Goal: Task Accomplishment & Management: Complete application form

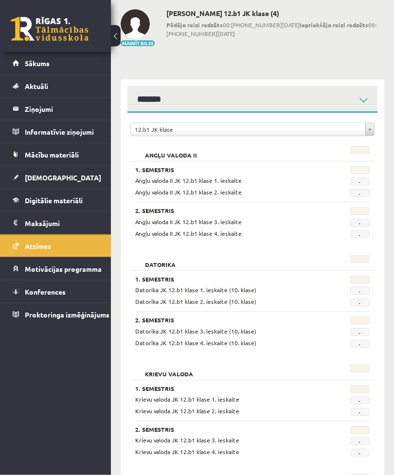
scroll to position [43, 0]
click at [28, 60] on span "Sākums" at bounding box center [37, 63] width 25 height 9
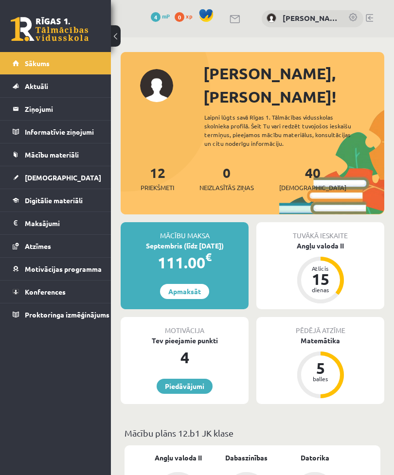
click at [304, 164] on link "40 Ieskaites" at bounding box center [312, 178] width 67 height 29
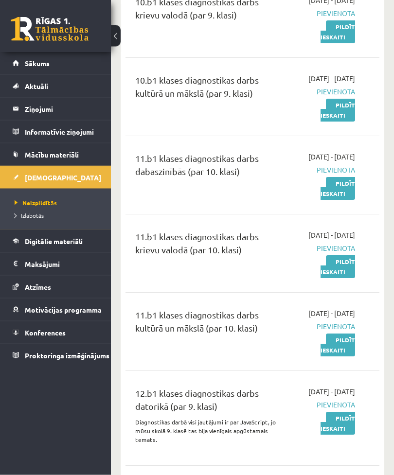
scroll to position [1322, 0]
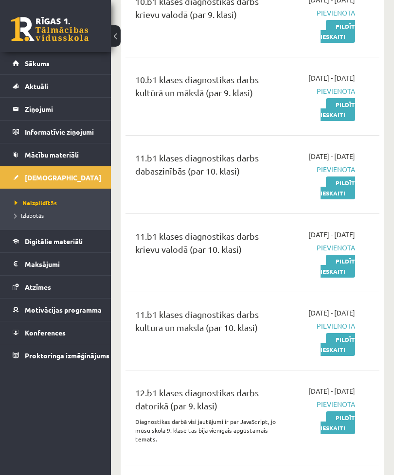
click at [339, 43] on link "Pildīt ieskaiti" at bounding box center [338, 31] width 35 height 23
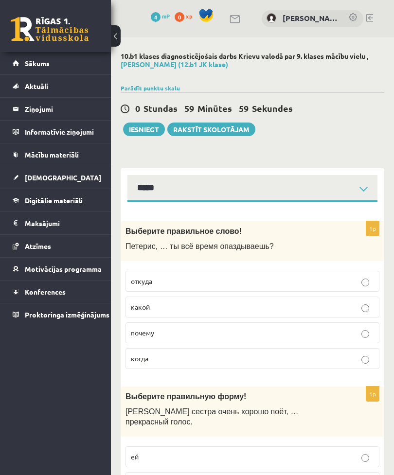
select select "**********"
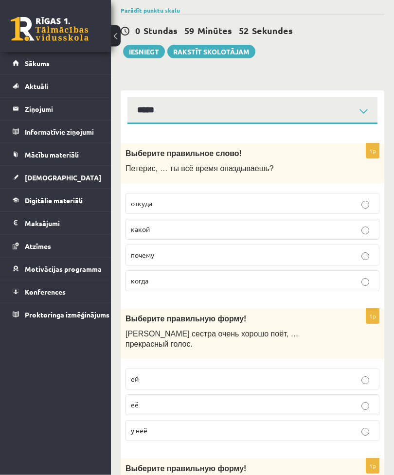
scroll to position [79, 0]
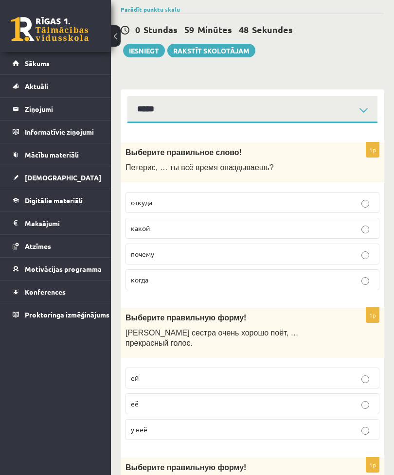
click at [283, 249] on p "почему" at bounding box center [252, 254] width 243 height 10
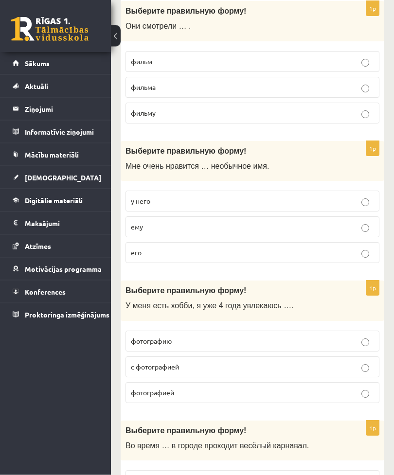
scroll to position [536, 0]
click at [316, 248] on p "его" at bounding box center [252, 253] width 243 height 10
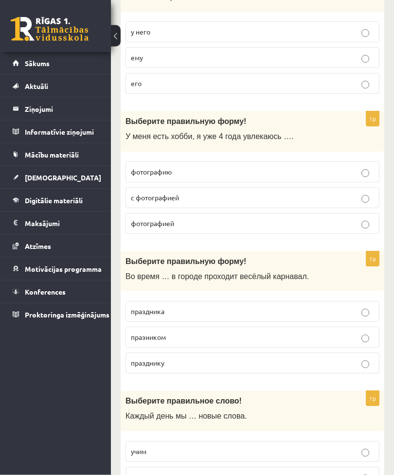
scroll to position [705, 0]
click at [363, 192] on label "с фотографией" at bounding box center [252, 197] width 254 height 21
click at [356, 213] on label "фотографией" at bounding box center [252, 223] width 254 height 21
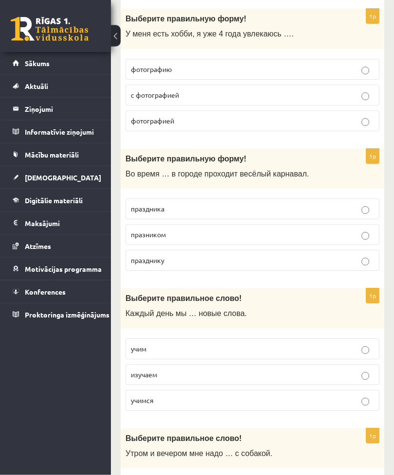
scroll to position [816, 0]
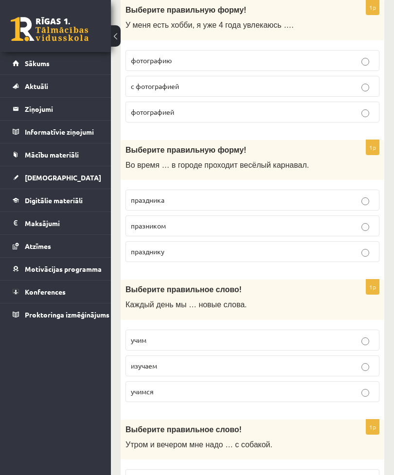
click at [356, 195] on p "праздника" at bounding box center [252, 200] width 243 height 10
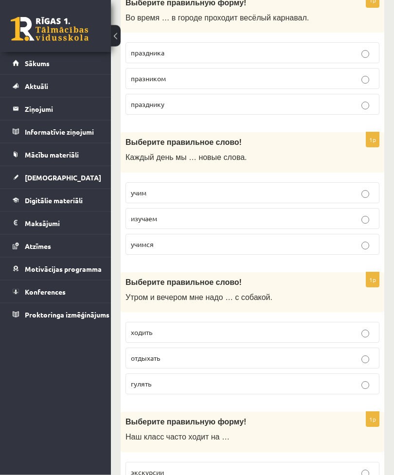
scroll to position [964, 0]
click at [347, 210] on label "изучаем" at bounding box center [252, 218] width 254 height 21
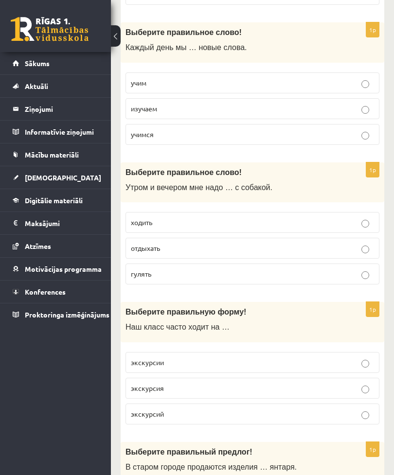
scroll to position [1076, 0]
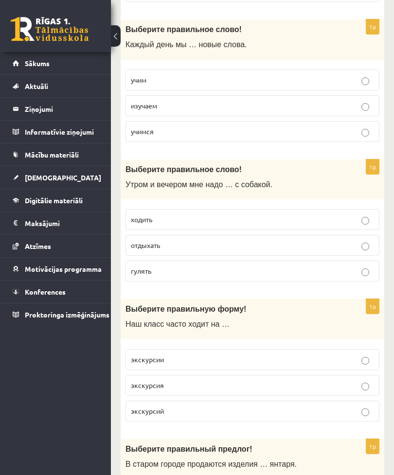
click at [342, 263] on label "гулять" at bounding box center [252, 271] width 254 height 21
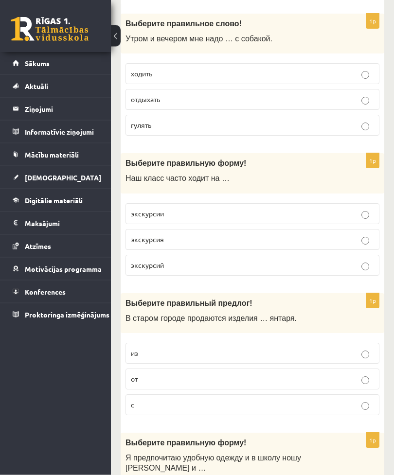
scroll to position [1222, 0]
click at [341, 209] on p "экскурсии" at bounding box center [252, 214] width 243 height 10
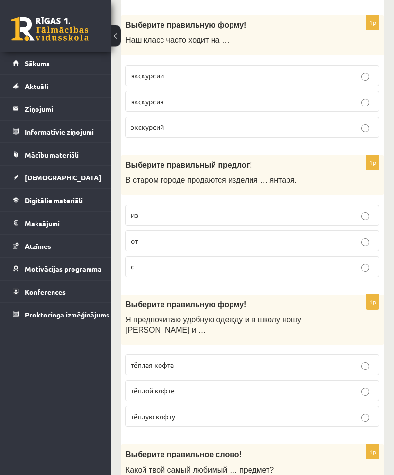
scroll to position [1361, 0]
click at [359, 210] on p "из" at bounding box center [252, 215] width 243 height 10
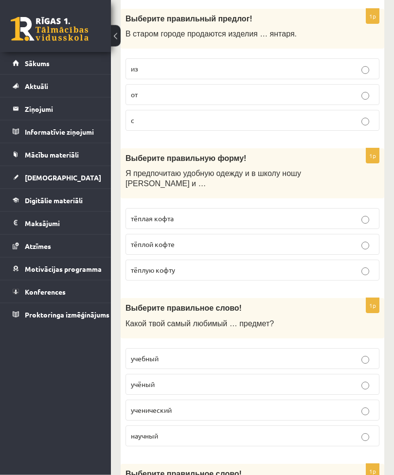
scroll to position [1507, 0]
click at [347, 260] on label "тёплую кофту" at bounding box center [252, 270] width 254 height 21
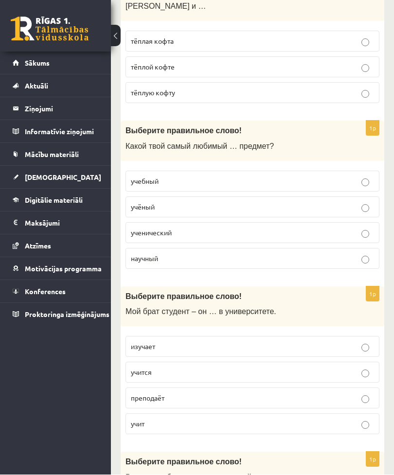
scroll to position [1684, 0]
click at [357, 176] on p "учебный" at bounding box center [252, 181] width 243 height 10
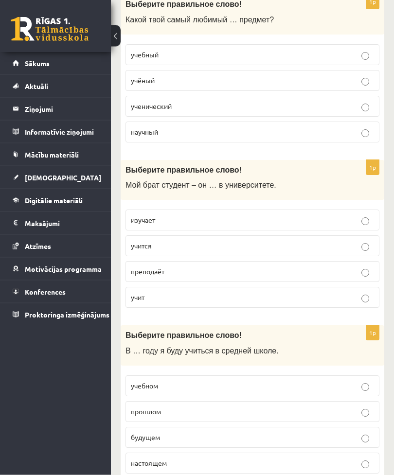
scroll to position [1811, 0]
click at [329, 241] on p "учится" at bounding box center [252, 246] width 243 height 10
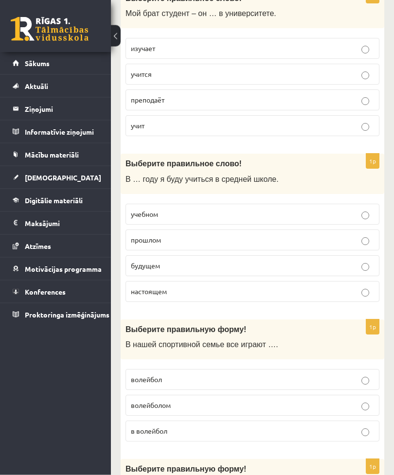
scroll to position [1984, 0]
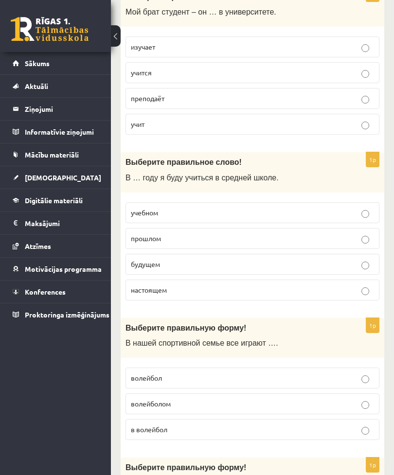
click at [311, 259] on p "будущем" at bounding box center [252, 264] width 243 height 10
click at [358, 229] on label "прошлом" at bounding box center [252, 238] width 254 height 21
click at [175, 254] on label "будущем" at bounding box center [252, 264] width 254 height 21
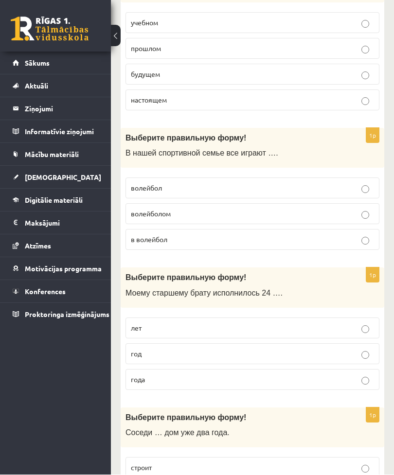
scroll to position [2174, 0]
click at [333, 183] on p "волейбол" at bounding box center [252, 188] width 243 height 10
click at [352, 229] on label "в волейбол" at bounding box center [252, 239] width 254 height 21
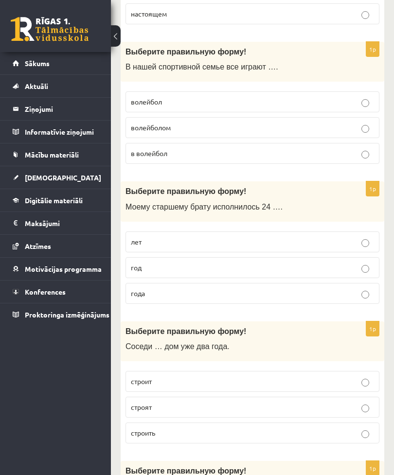
scroll to position [2263, 0]
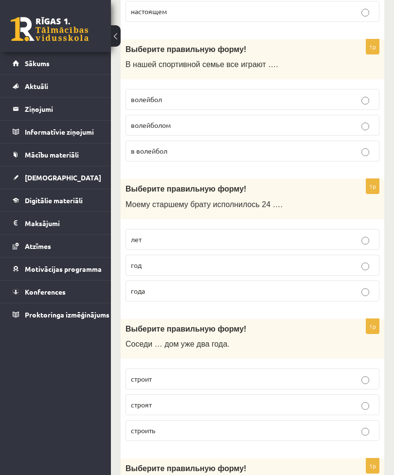
click at [296, 234] on p "лет" at bounding box center [252, 239] width 243 height 10
click at [294, 260] on p "год" at bounding box center [252, 265] width 243 height 10
click at [324, 286] on p "года" at bounding box center [252, 291] width 243 height 10
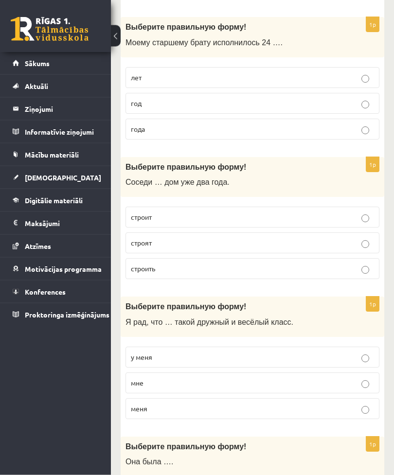
scroll to position [2426, 0]
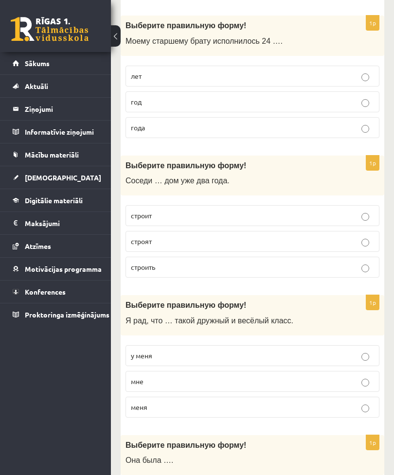
click at [339, 236] on p "строят" at bounding box center [252, 241] width 243 height 10
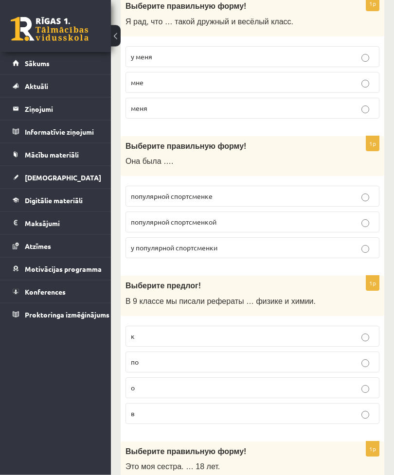
scroll to position [2725, 0]
click at [348, 212] on label "популярной спортсменкой" at bounding box center [252, 222] width 254 height 21
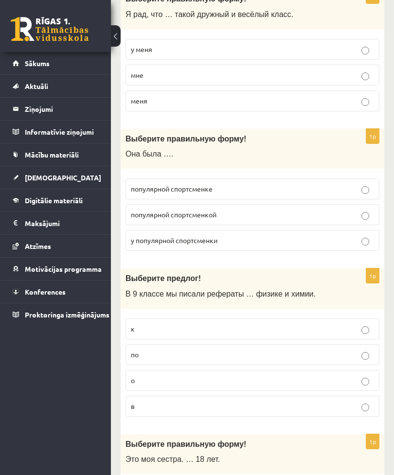
scroll to position [2792, 0]
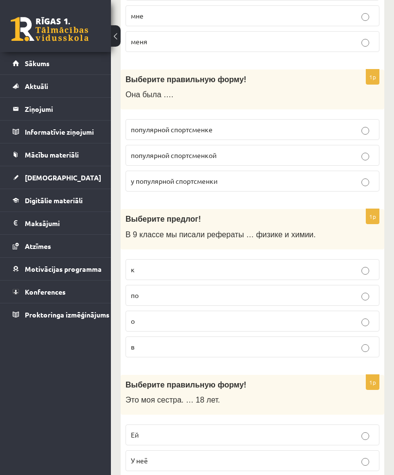
click at [230, 430] on p "Ей" at bounding box center [252, 435] width 243 height 10
click at [240, 430] on p "Ей" at bounding box center [252, 435] width 243 height 10
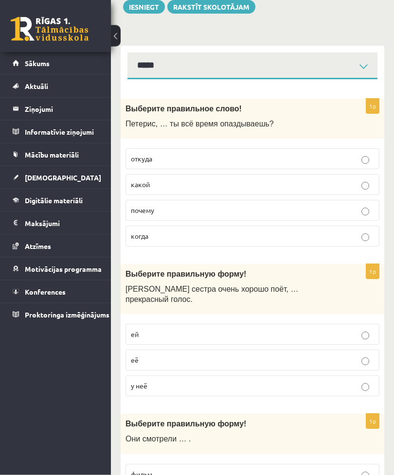
scroll to position [0, 0]
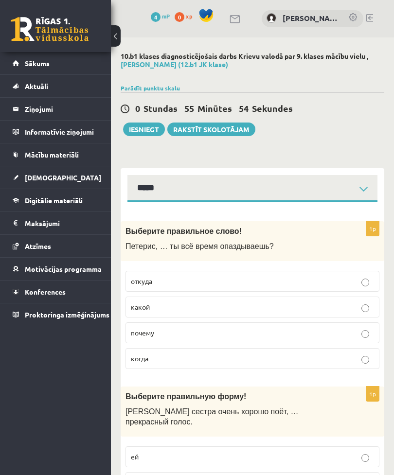
click at [145, 126] on button "Iesniegt" at bounding box center [144, 130] width 42 height 14
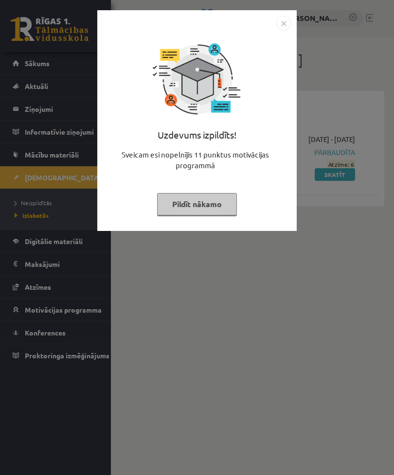
click at [280, 21] on img "Close" at bounding box center [283, 23] width 15 height 15
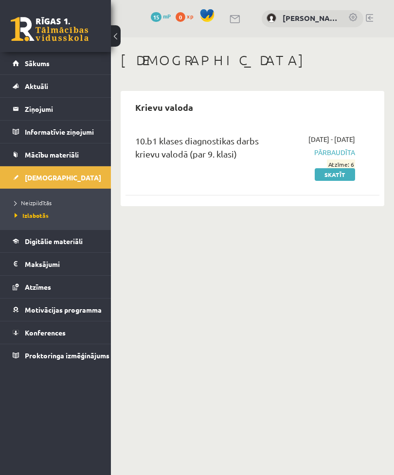
click at [279, 156] on div "10.b1 klases diagnostikas darbs krievu valodā (par 9. klasi)" at bounding box center [206, 156] width 156 height 45
click at [334, 181] on link "Skatīt" at bounding box center [335, 174] width 40 height 13
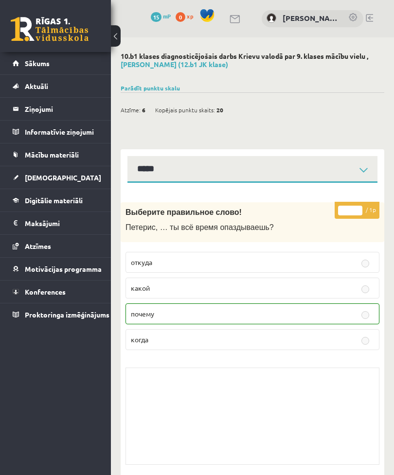
select select "**********"
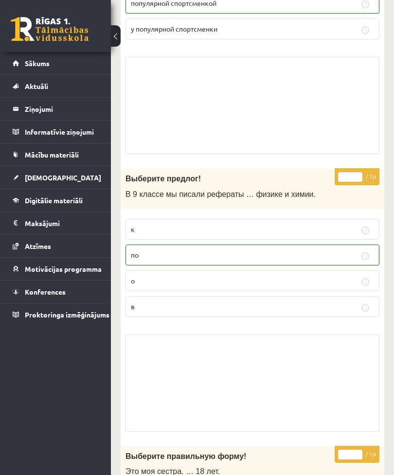
scroll to position [5122, 0]
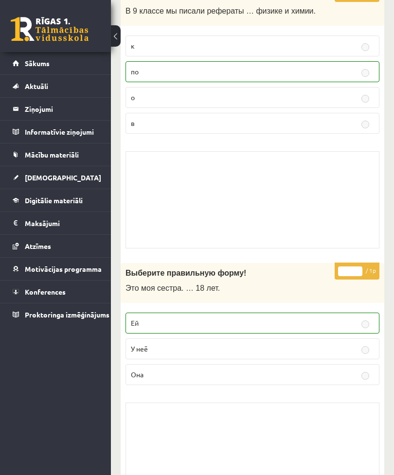
click at [51, 67] on link "Sākums" at bounding box center [56, 63] width 86 height 22
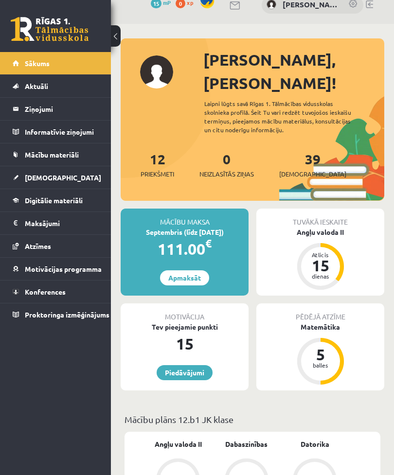
scroll to position [13, 0]
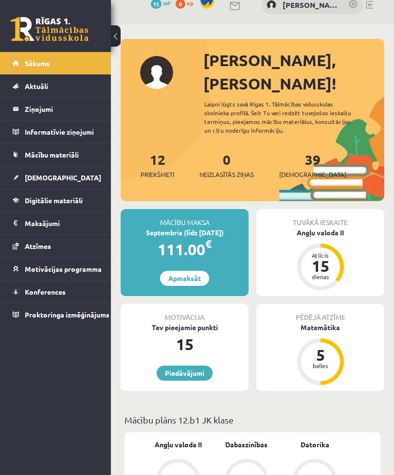
click at [292, 151] on link "39 Ieskaites" at bounding box center [312, 165] width 67 height 29
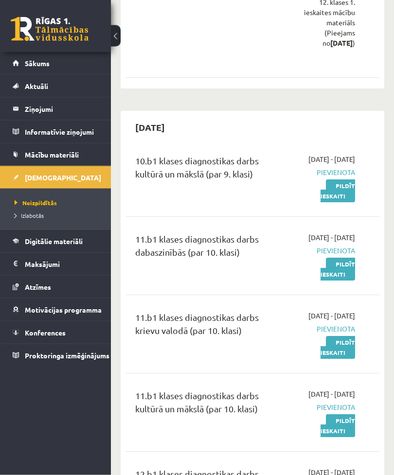
scroll to position [1162, 0]
click at [59, 285] on link "Atzīmes" at bounding box center [56, 287] width 86 height 22
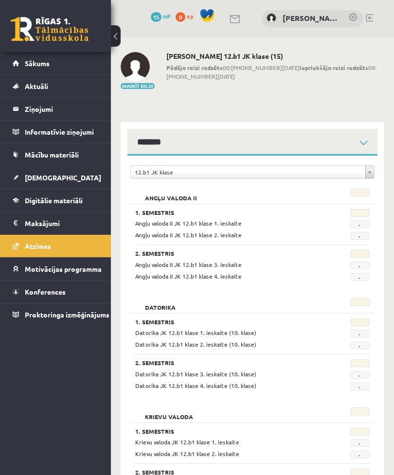
click at [61, 173] on link "[DEMOGRAPHIC_DATA]" at bounding box center [56, 177] width 86 height 22
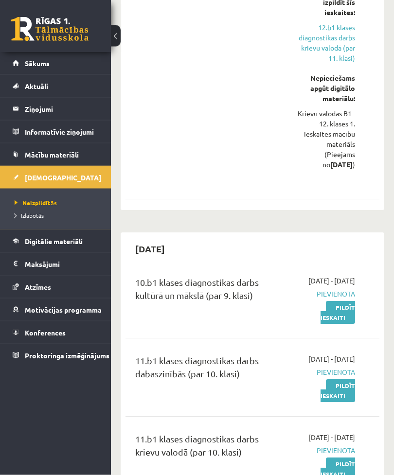
scroll to position [1040, 0]
click at [23, 67] on link "Sākums" at bounding box center [56, 63] width 86 height 22
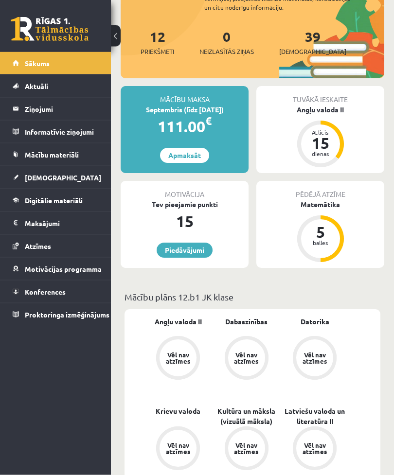
scroll to position [149, 0]
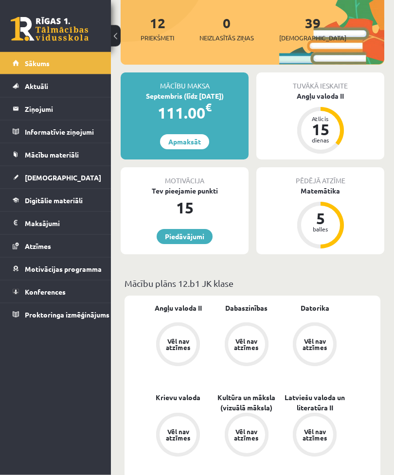
click at [364, 186] on div "Matemātika" at bounding box center [320, 191] width 128 height 10
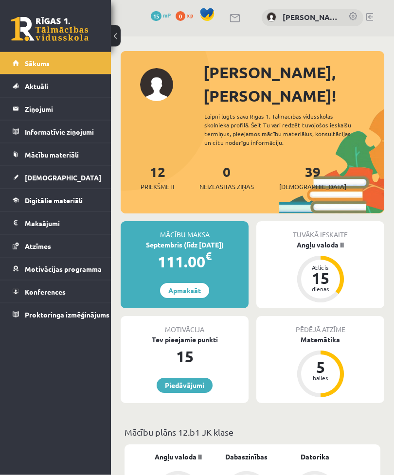
scroll to position [0, 0]
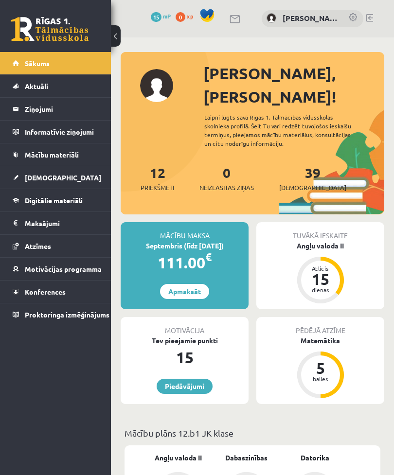
click at [302, 164] on link "39 Ieskaites" at bounding box center [312, 178] width 67 height 29
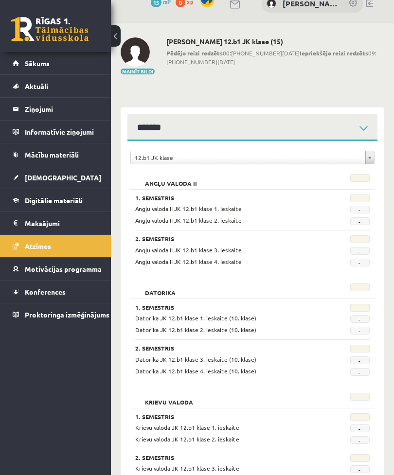
scroll to position [15, 0]
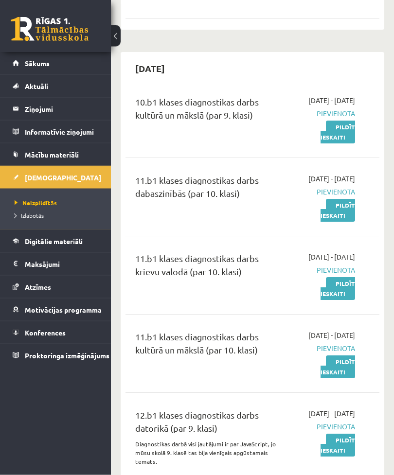
scroll to position [1221, 0]
click at [346, 143] on link "Pildīt ieskaiti" at bounding box center [338, 132] width 35 height 23
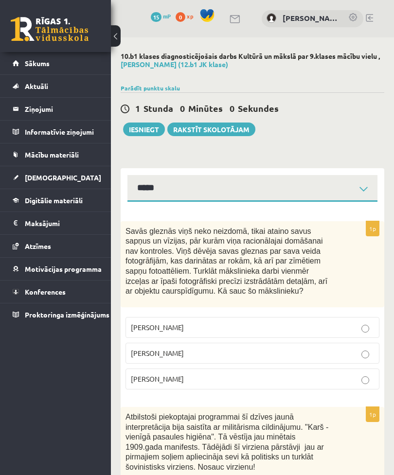
select select "**********"
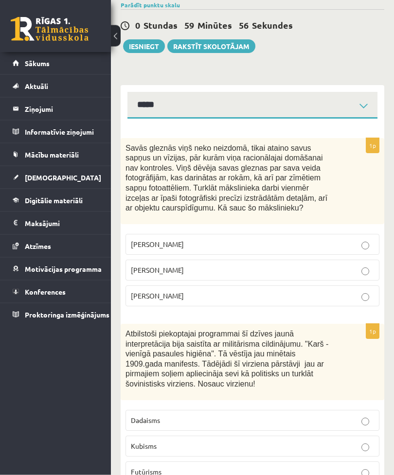
scroll to position [86, 0]
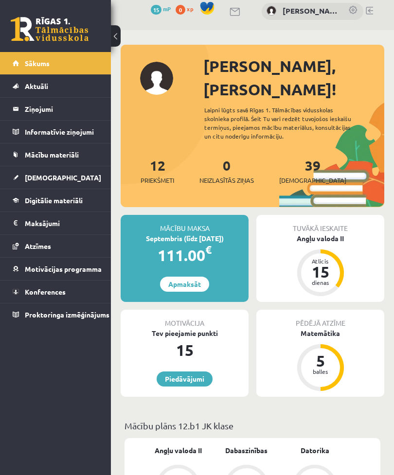
scroll to position [7, 0]
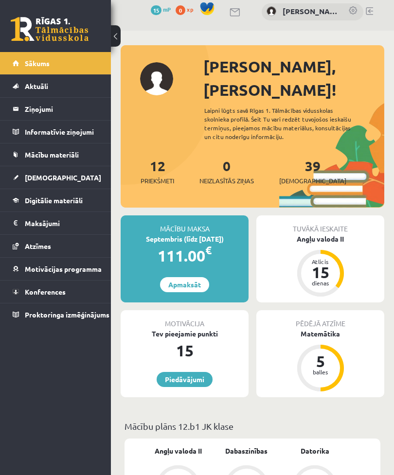
click at [302, 176] on span "[DEMOGRAPHIC_DATA]" at bounding box center [312, 181] width 67 height 10
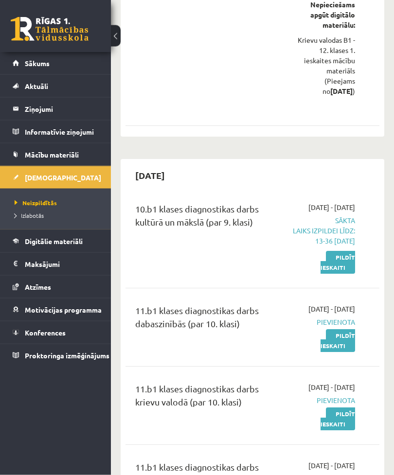
scroll to position [1114, 0]
click at [348, 274] on link "Pildīt ieskaiti" at bounding box center [338, 262] width 35 height 23
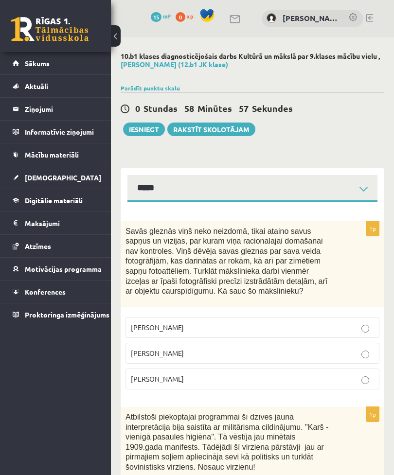
select select "**********"
click at [275, 350] on p "[PERSON_NAME]" at bounding box center [252, 353] width 243 height 10
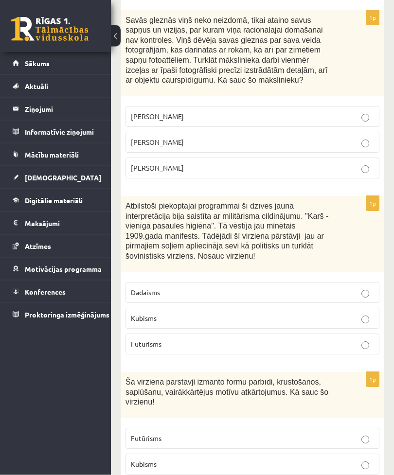
scroll to position [211, 0]
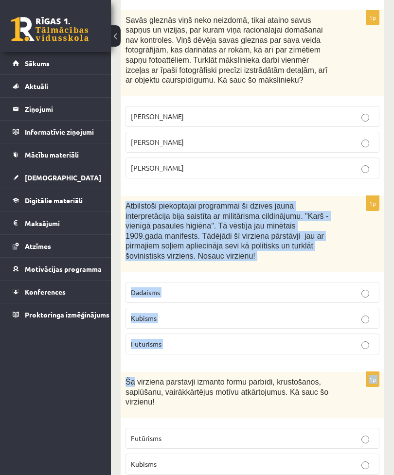
click at [308, 398] on p "Šā virziena pārstāvji izmanto formu pārbīdi, krustošanos, saplūšanu, vairākkārt…" at bounding box center [227, 392] width 205 height 30
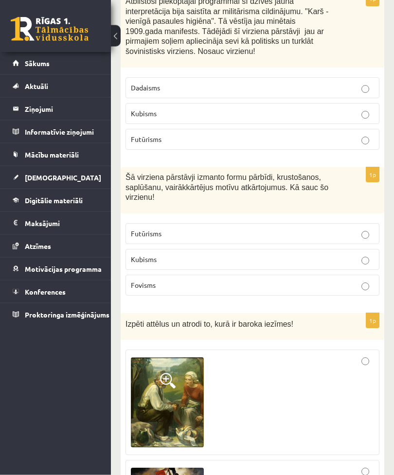
scroll to position [416, 0]
click at [350, 141] on label "Futūrisms" at bounding box center [252, 139] width 254 height 21
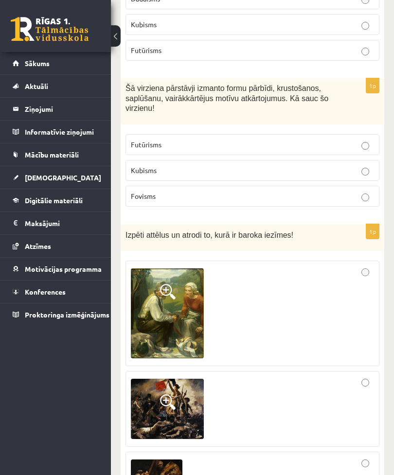
scroll to position [501, 0]
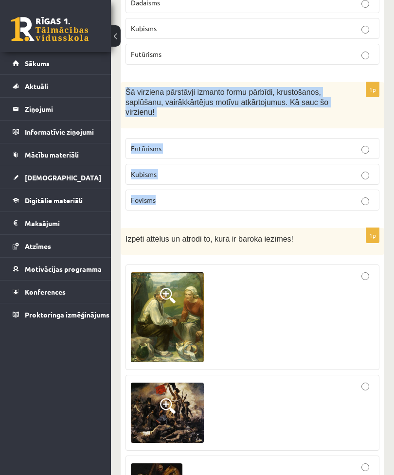
copy div "Šā virziena pārstāvji izmanto formu pārbīdi, krustošanos, saplūšanu, vairākkārt…"
click at [279, 204] on label "Fovisms" at bounding box center [252, 200] width 254 height 21
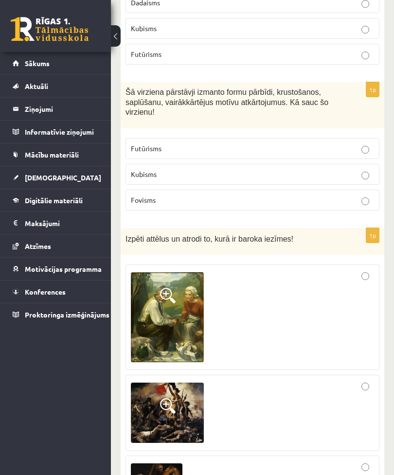
click at [358, 174] on label "Kubisms" at bounding box center [252, 174] width 254 height 21
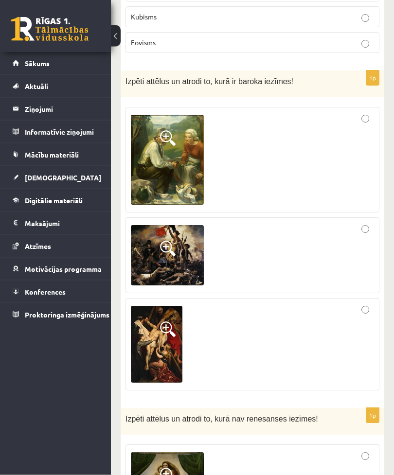
scroll to position [667, 0]
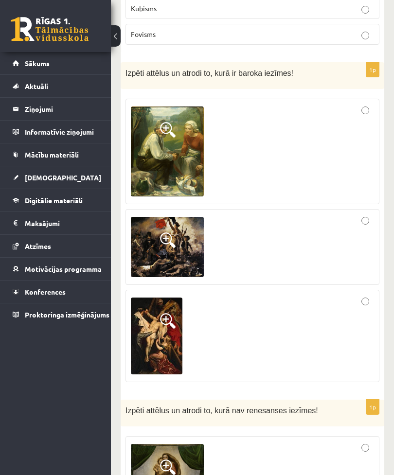
click at [158, 328] on img at bounding box center [157, 336] width 52 height 77
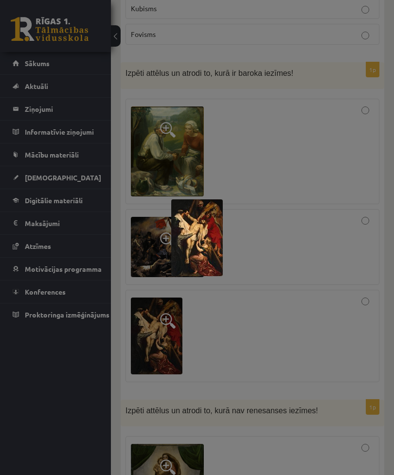
click at [239, 322] on div at bounding box center [197, 237] width 394 height 475
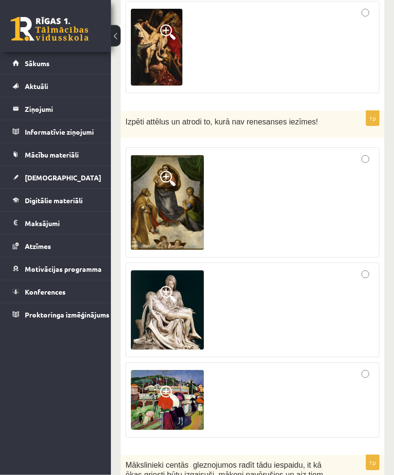
scroll to position [957, 0]
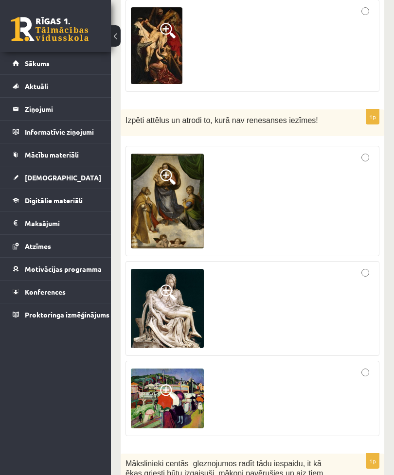
click at [370, 366] on div at bounding box center [252, 398] width 243 height 65
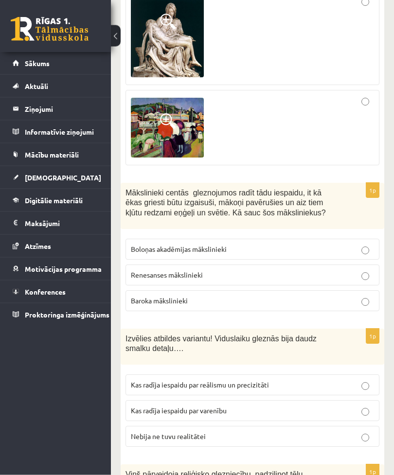
scroll to position [1228, 0]
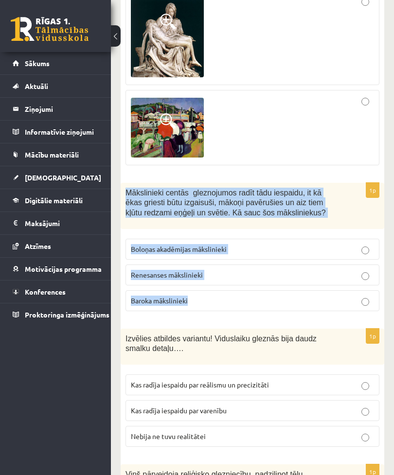
copy div "Mākslinieki centās gleznojumos radīt tādu iespaidu, it kā ēkas griesti būtu izg…"
click at [318, 296] on p "Baroka mākslinieki" at bounding box center [252, 301] width 243 height 10
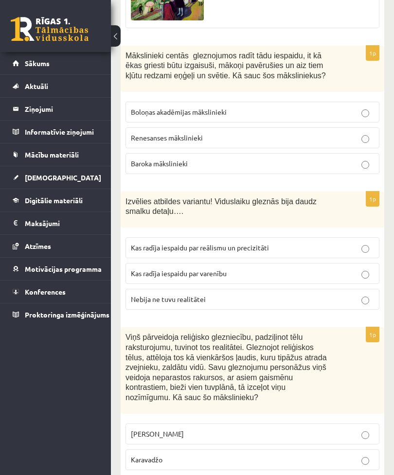
scroll to position [1373, 0]
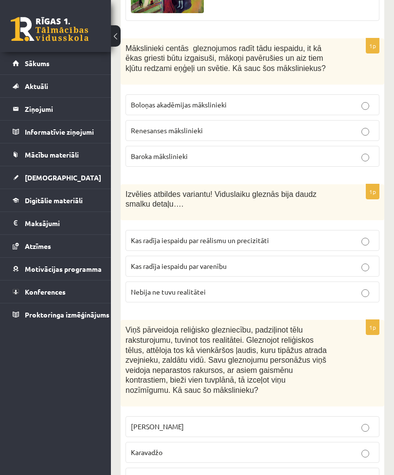
click at [328, 237] on p "Kas radīja iespaidu par reālismu un precizitāti" at bounding box center [252, 240] width 243 height 10
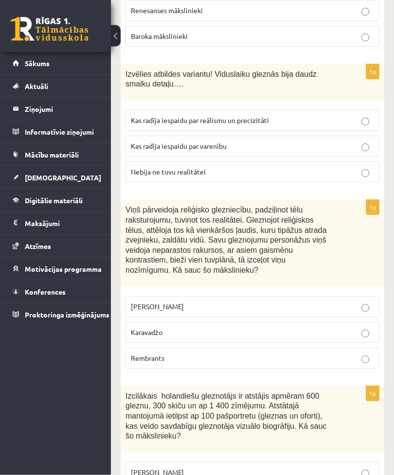
scroll to position [1494, 0]
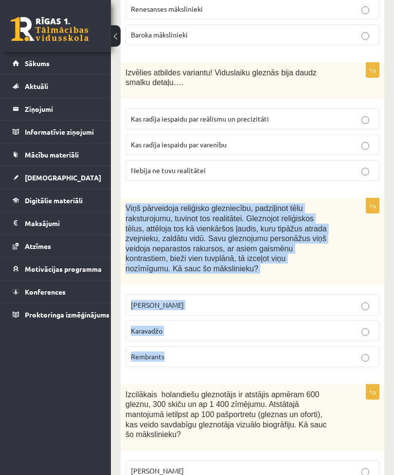
copy div "Viņš pārveidoja reliģisko glezniecību, padziļinot tēlu raksturojumu, tuvinot to…"
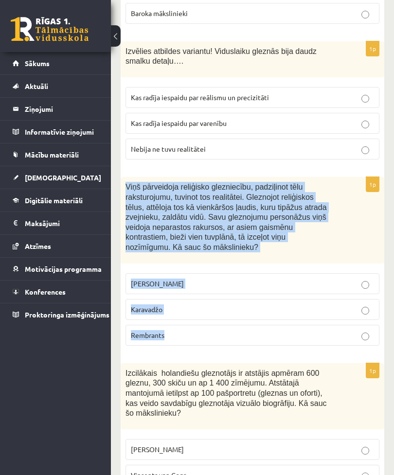
scroll to position [1521, 0]
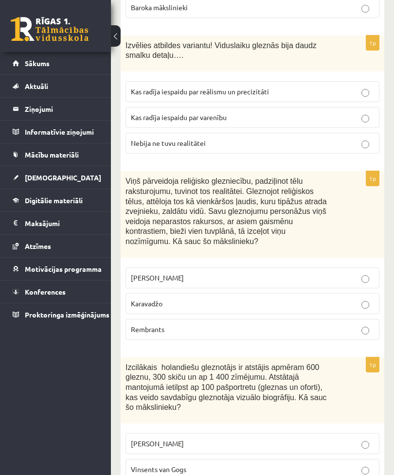
click at [322, 299] on p "Karavadžo" at bounding box center [252, 304] width 243 height 10
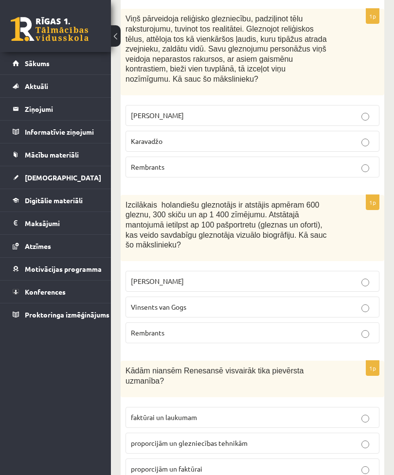
scroll to position [1668, 0]
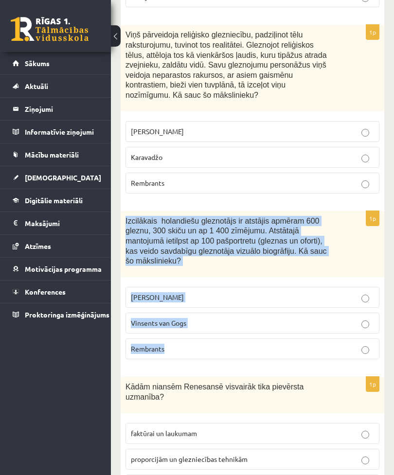
copy div "Izcilākais holandiešu gleznotājs ir atstājis apmēram 600 gleznu, 300 skiču un a…"
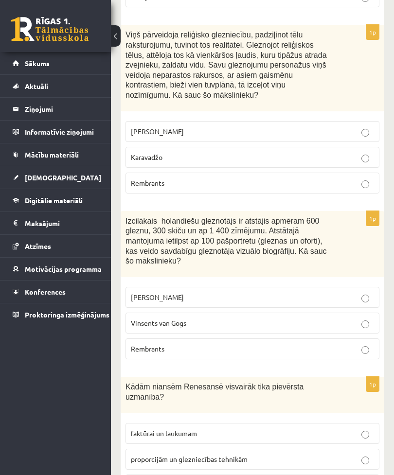
click at [294, 344] on p "Rembrants" at bounding box center [252, 349] width 243 height 10
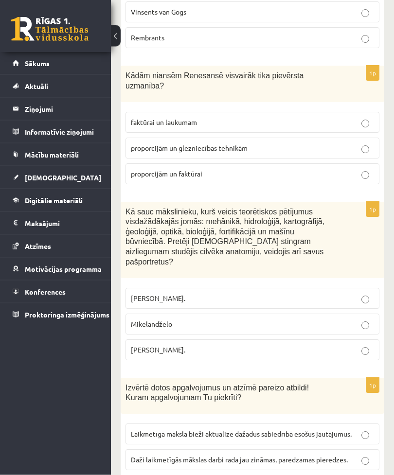
scroll to position [1979, 0]
copy form "Kādām niansēm Renesansē visvairāk tika pievērsta uzmanība? faktūrai un laukumam…"
click at [297, 384] on span "Izvērtē dotos apgalvojumus un atzīmē pareizo atbildi! Kuram apgalvojumam Tu pie…" at bounding box center [216, 393] width 183 height 18
click at [273, 170] on label "proporcijām un faktūrai" at bounding box center [252, 173] width 254 height 21
click at [335, 143] on p "proporcijām un glezniecības tehnikām" at bounding box center [252, 148] width 243 height 10
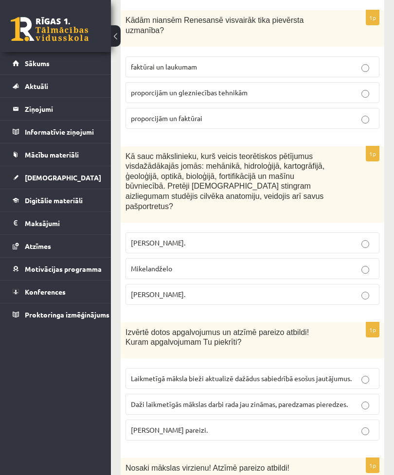
click at [301, 289] on p "Leonardo da Vinči." at bounding box center [252, 294] width 243 height 10
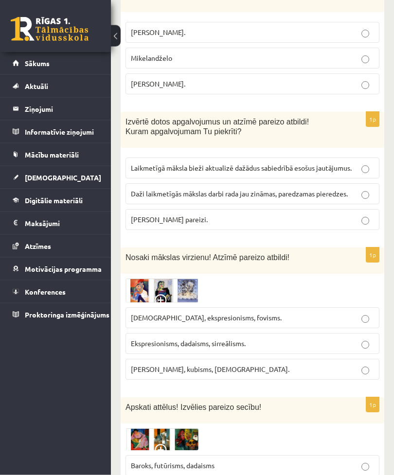
scroll to position [2245, 0]
copy div "Kuram apgalvojumam Tu piekrīti? Laikmetīgā māksla bieži aktualizē dažādus sabie…"
click at [301, 221] on form "1p Savās gleznās viņš neko neizdomā, tikai ataino savus sapņus un vīzijas, pār …" at bounding box center [252, 448] width 244 height 4965
click at [361, 209] on label "Abi apgalvojumi pareizi." at bounding box center [252, 219] width 254 height 21
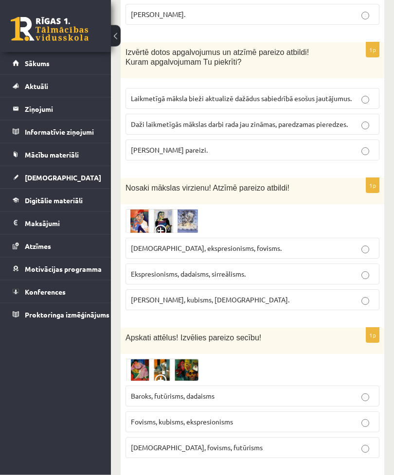
scroll to position [2315, 0]
click at [272, 269] on p "Ekspresionisms, dadaisms, sirreālisms." at bounding box center [252, 274] width 243 height 10
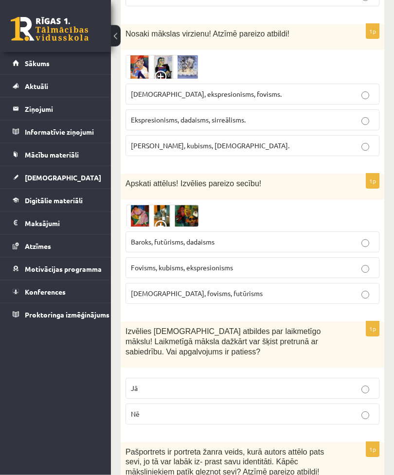
scroll to position [2469, 0]
click at [353, 288] on p "Kubisms, fovisms, futūrisms" at bounding box center [252, 293] width 243 height 10
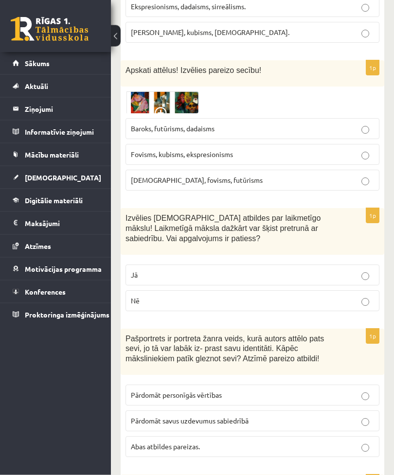
scroll to position [2582, 0]
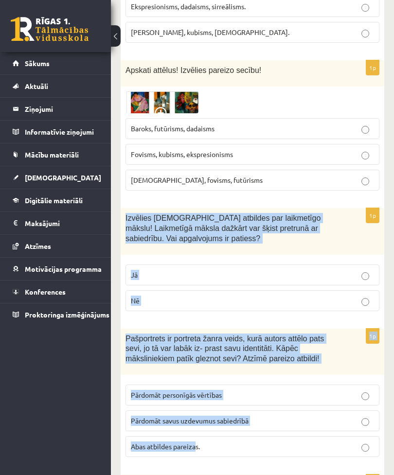
copy form "Izvēlies pareizās atbildes par laikmetīgo mākslu! Laikmetīgā māksla dažkārt var…"
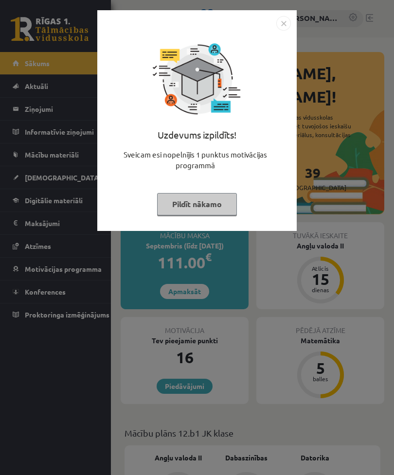
click at [283, 26] on img "Close" at bounding box center [283, 23] width 15 height 15
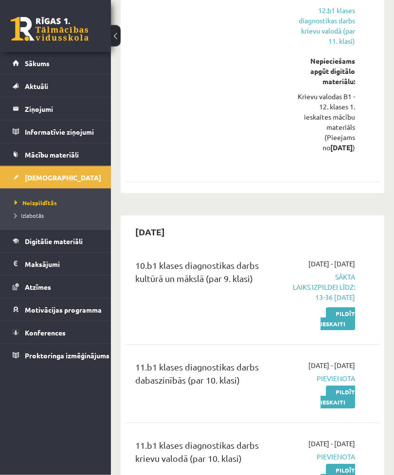
scroll to position [1057, 0]
click at [335, 330] on link "Pildīt ieskaiti" at bounding box center [338, 318] width 35 height 23
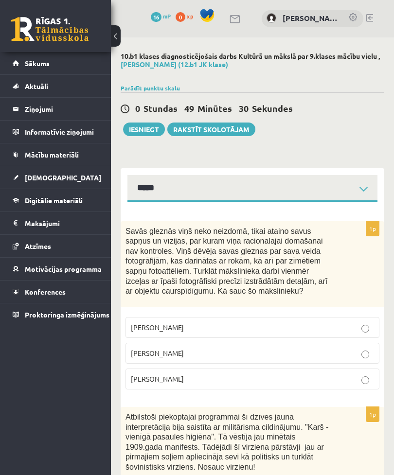
select select "**********"
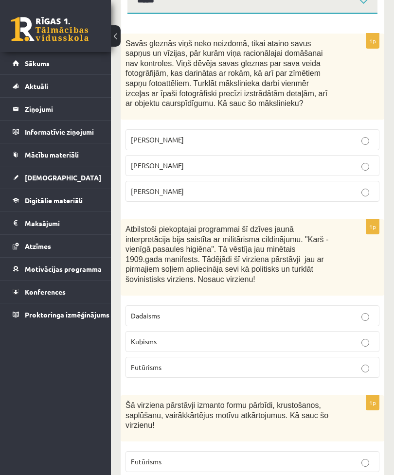
click at [357, 165] on p "[PERSON_NAME]" at bounding box center [252, 166] width 243 height 10
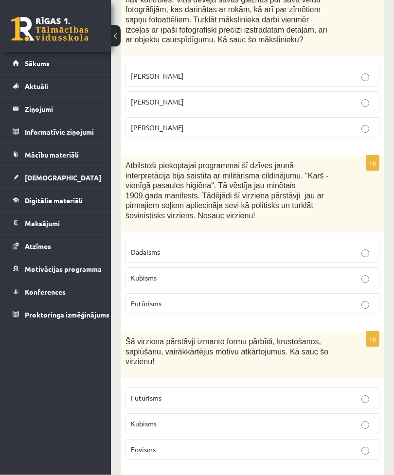
scroll to position [251, 0]
click at [352, 274] on p "Kubisms" at bounding box center [252, 278] width 243 height 10
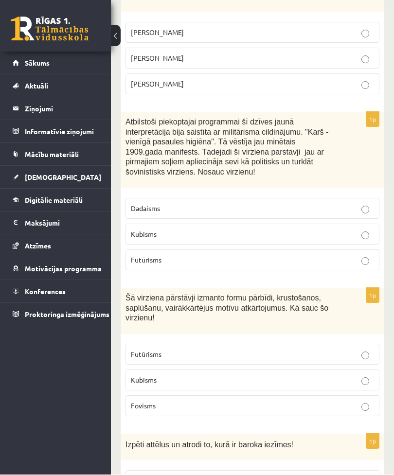
scroll to position [295, 0]
click at [340, 255] on p "Futūrisms" at bounding box center [252, 260] width 243 height 10
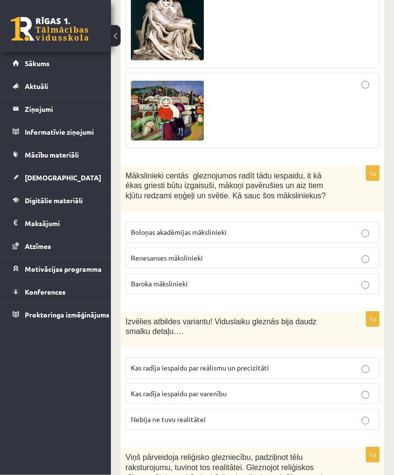
scroll to position [1245, 0]
click at [359, 279] on p "Baroka mākslinieki" at bounding box center [252, 284] width 243 height 10
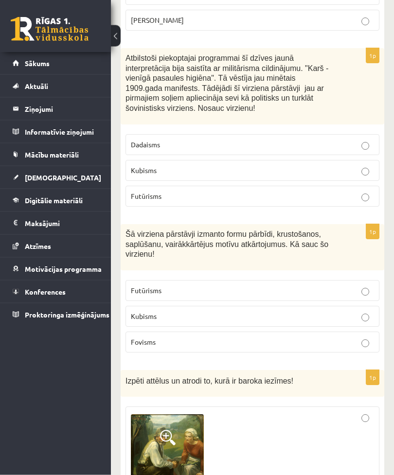
scroll to position [358, 0]
click at [358, 312] on p "Kubisms" at bounding box center [252, 317] width 243 height 10
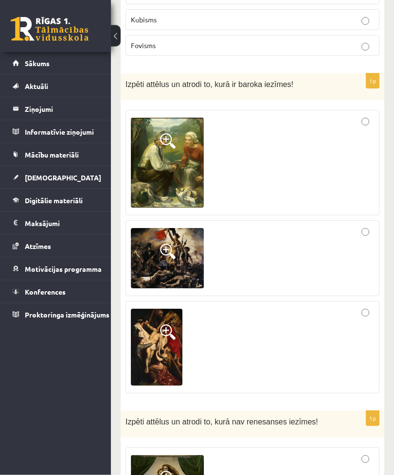
scroll to position [656, 0]
click at [171, 340] on img at bounding box center [157, 347] width 52 height 77
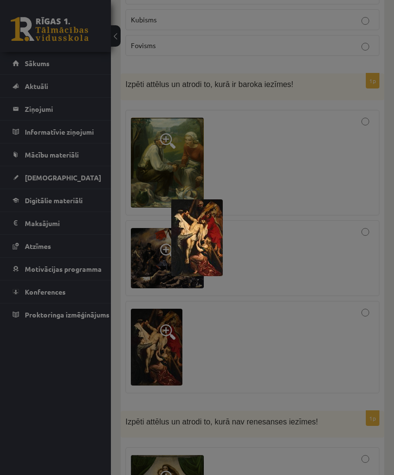
click at [297, 336] on div at bounding box center [197, 237] width 394 height 475
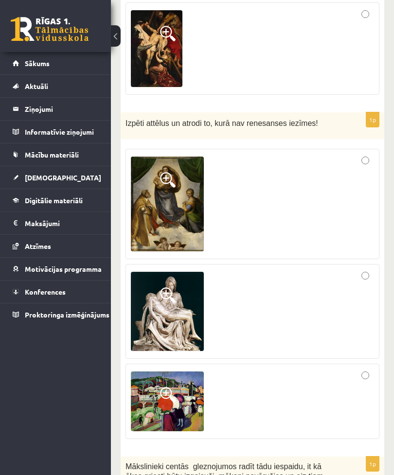
click at [369, 369] on div at bounding box center [252, 401] width 243 height 65
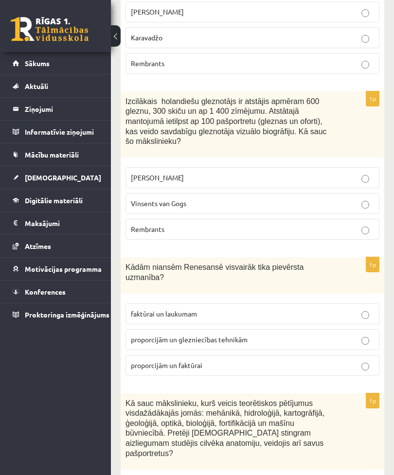
scroll to position [1795, 0]
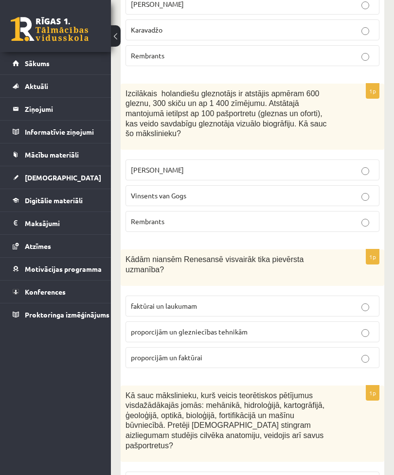
click at [354, 327] on p "proporcijām un glezniecības tehnikām" at bounding box center [252, 332] width 243 height 10
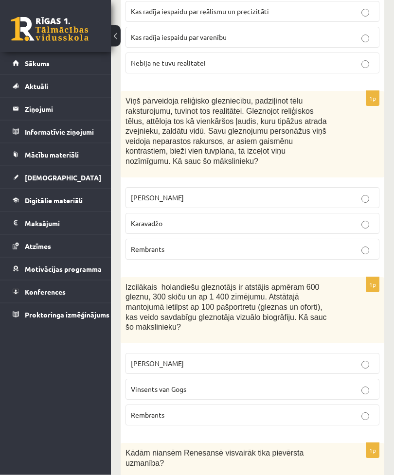
scroll to position [1602, 0]
click at [368, 213] on label "Karavadžo" at bounding box center [252, 223] width 254 height 21
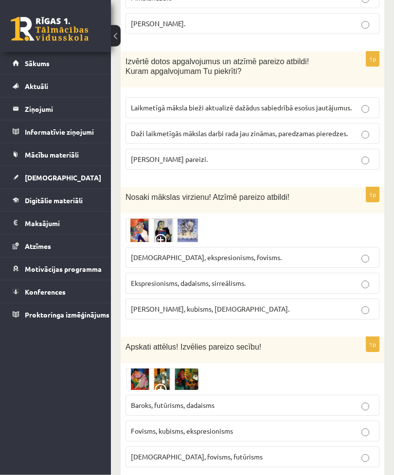
scroll to position [2306, 0]
click at [275, 452] on p "Kubisms, fovisms, futūrisms" at bounding box center [252, 457] width 243 height 10
click at [358, 278] on p "Ekspresionisms, dadaisms, sirreālisms." at bounding box center [252, 283] width 243 height 10
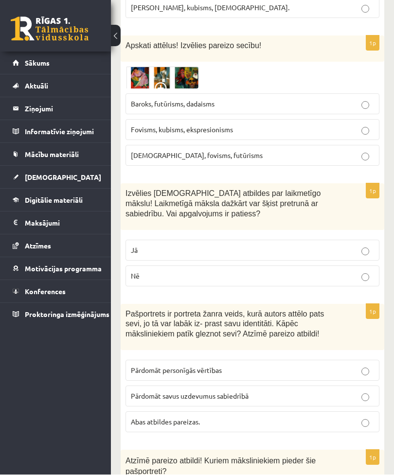
scroll to position [2607, 0]
click at [299, 417] on p "Abas atbildes pareizas." at bounding box center [252, 422] width 243 height 10
click at [346, 245] on p "Jā" at bounding box center [252, 250] width 243 height 10
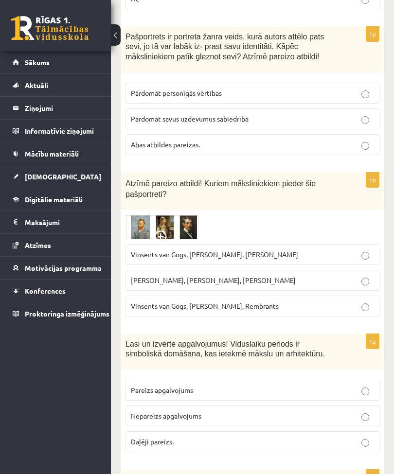
scroll to position [2884, 0]
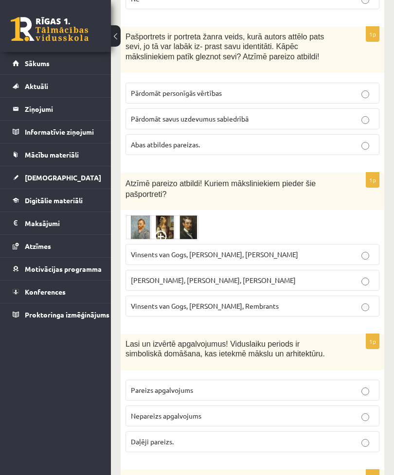
click at [358, 244] on label "Vinsents van Gogs, Albrehts Dīrers, Janis Rozentāls" at bounding box center [252, 254] width 254 height 21
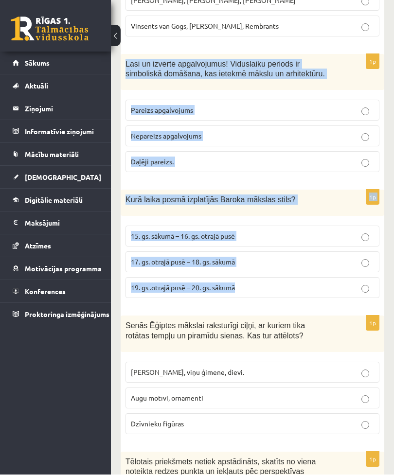
scroll to position [3165, 0]
copy form "Lasi un izvērtē apgalvojumus! Viduslaiku periods ir simboliskā domāšana, kas ie…"
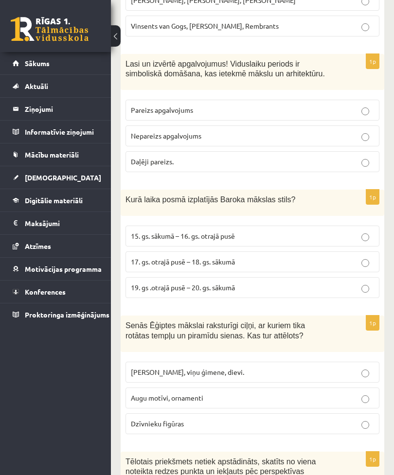
click at [305, 251] on label "17. gs. otrajā pusē – 18. gs. sākumā" at bounding box center [252, 261] width 254 height 21
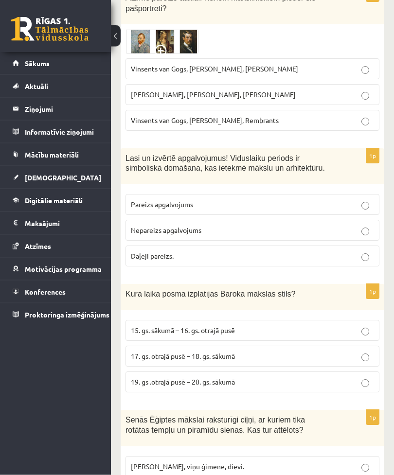
scroll to position [3070, 0]
click at [352, 194] on label "Pareizs apgalvojums" at bounding box center [252, 204] width 254 height 21
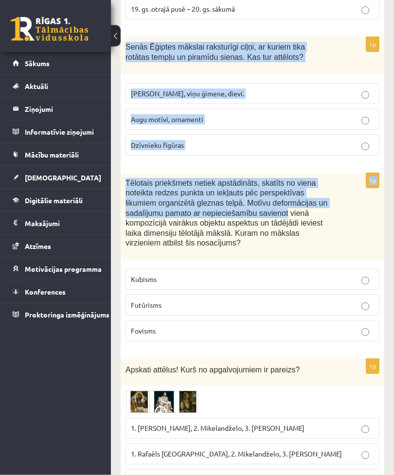
scroll to position [3443, 0]
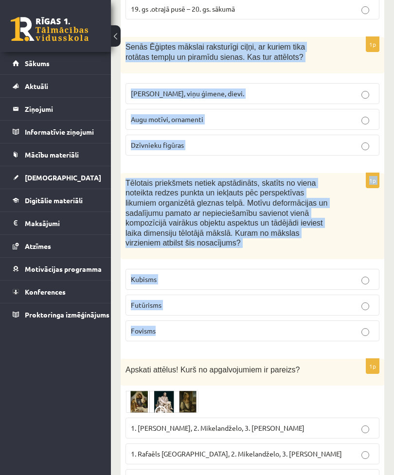
copy form "Senās Ēģiptes mākslai raksturīgi ciļņi, ar kuriem tika rotātas tempļu un piramī…"
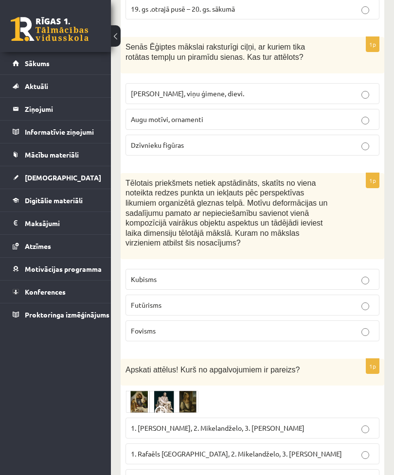
click at [304, 89] on p "Faraoni, viņu ģimene, dievi." at bounding box center [252, 94] width 243 height 10
click at [313, 274] on p "Kubisms" at bounding box center [252, 279] width 243 height 10
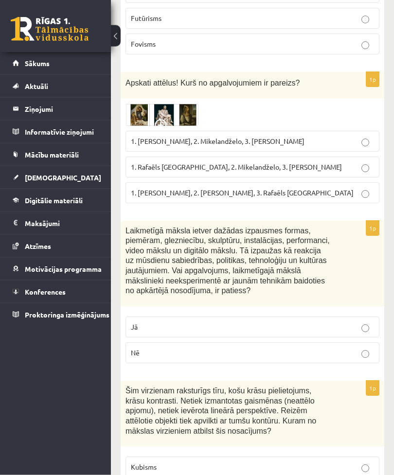
scroll to position [3730, 0]
click at [350, 157] on label "1. Rafaēls Sancio da Urbīno, 2. Mikelandželo, 3. Albrehts Dīrers" at bounding box center [252, 167] width 254 height 21
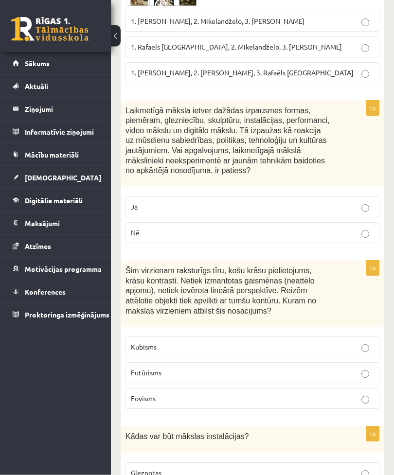
scroll to position [3851, 0]
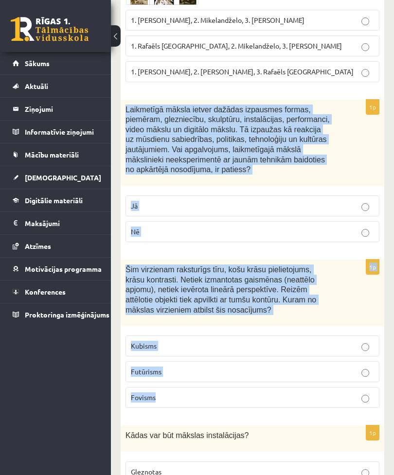
copy form "Laikmetīgā māksla ietver dažādas izpausmes formas, piemēram, glezniecību, skulp…"
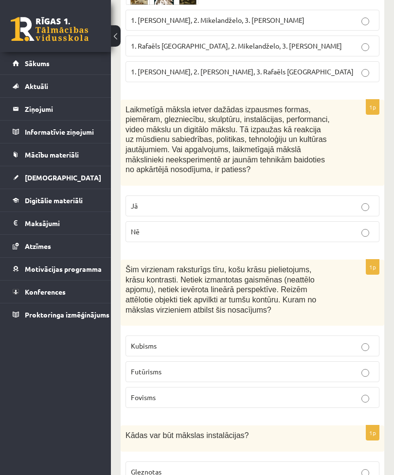
click at [316, 227] on p "Nē" at bounding box center [252, 232] width 243 height 10
click at [280, 387] on label "Fovisms" at bounding box center [252, 397] width 254 height 21
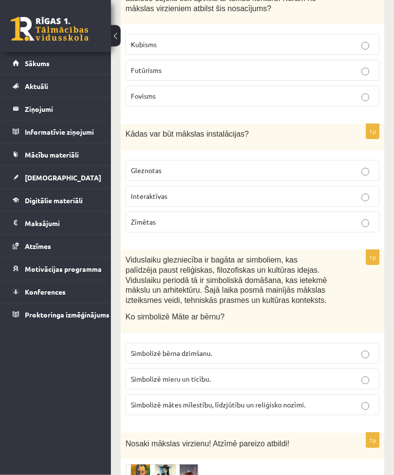
scroll to position [4162, 0]
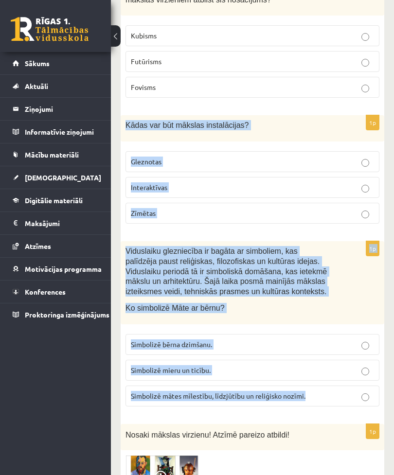
copy form "Kādas var būt mākslas instalācijas? Gleznotas Interaktīvas Zīmētas 1p Viduslaik…"
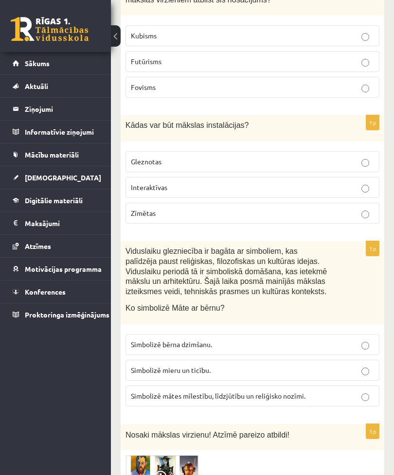
click at [314, 182] on p "Interaktīvas" at bounding box center [252, 187] width 243 height 10
click at [297, 386] on label "Simbolizē mātes mīlestību, līdzjūtību un reliģisko nozīmi." at bounding box center [252, 396] width 254 height 21
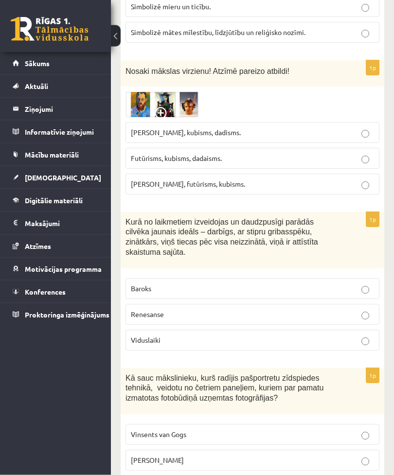
scroll to position [4526, 0]
click at [264, 463] on div "1p Kā sauc mākslinieku, kurš radījis pašportretu zīdspiedes tehnikā, veidotu no…" at bounding box center [253, 436] width 264 height 136
click at [338, 153] on p "Futūrisms, kubisms, dadaisms." at bounding box center [252, 158] width 243 height 10
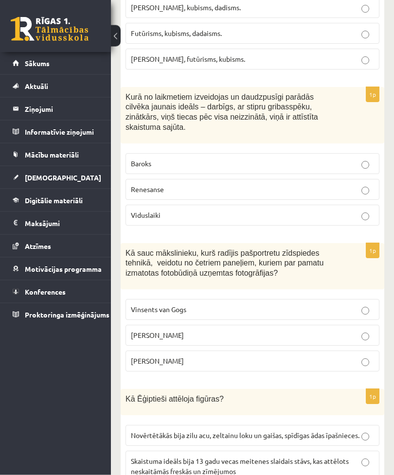
scroll to position [4650, 0]
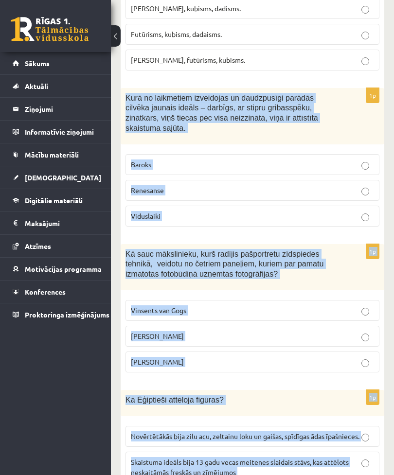
copy form "Kurā no laikmetiem izveidojas un daudzpusīgi parādās cilvēka jaunais ideāls – d…"
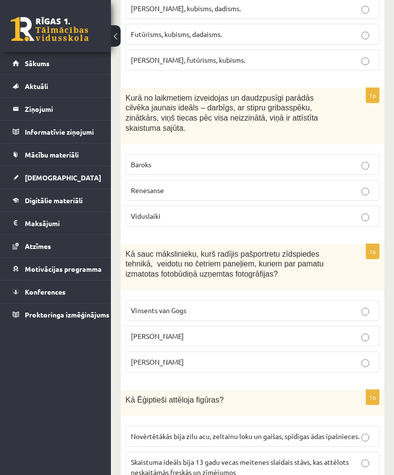
click at [249, 185] on p "Renesanse" at bounding box center [252, 190] width 243 height 10
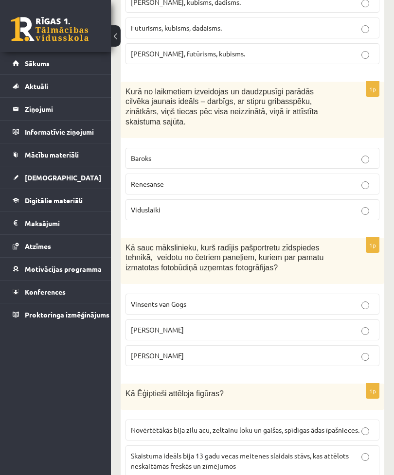
click at [221, 325] on p "Endijs Vorhols" at bounding box center [252, 330] width 243 height 10
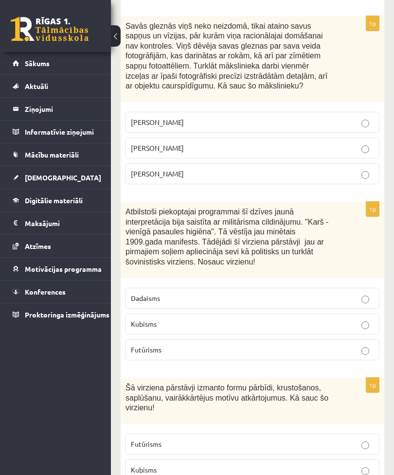
scroll to position [0, 0]
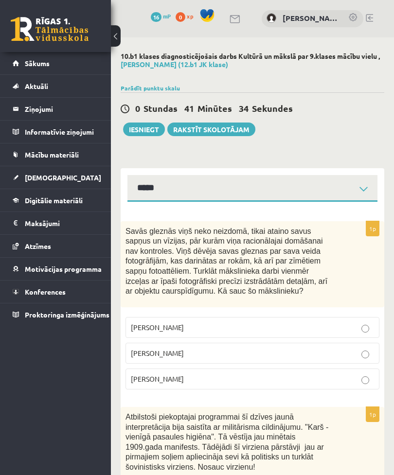
click at [152, 126] on button "Iesniegt" at bounding box center [144, 130] width 42 height 14
click at [149, 128] on button "Iesniegt" at bounding box center [144, 130] width 42 height 14
click at [115, 38] on button at bounding box center [116, 35] width 10 height 21
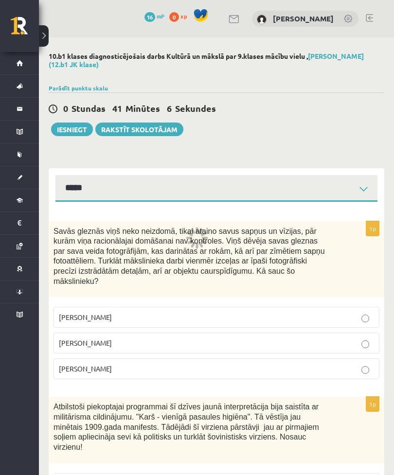
click at [77, 132] on button "Iesniegt" at bounding box center [72, 130] width 42 height 14
click at [70, 125] on button "Iesniegt" at bounding box center [72, 130] width 42 height 14
select select "**********"
click at [78, 124] on button "Iesniegt" at bounding box center [72, 130] width 42 height 14
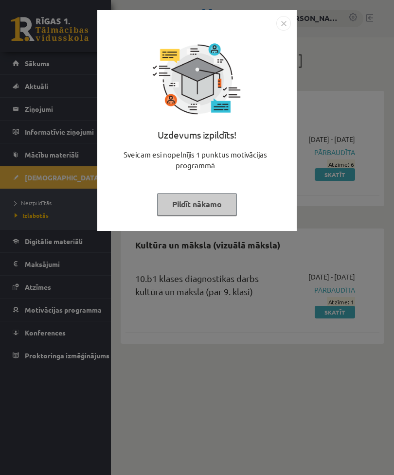
click at [280, 24] on img "Close" at bounding box center [283, 23] width 15 height 15
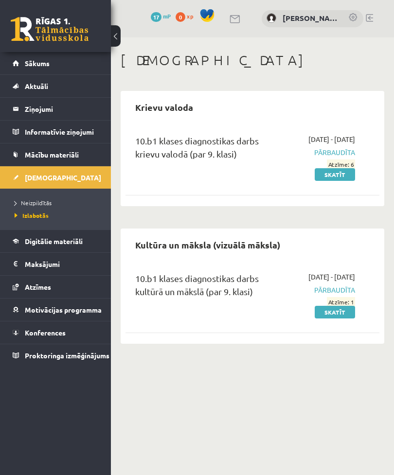
click at [343, 319] on link "Skatīt" at bounding box center [335, 312] width 40 height 13
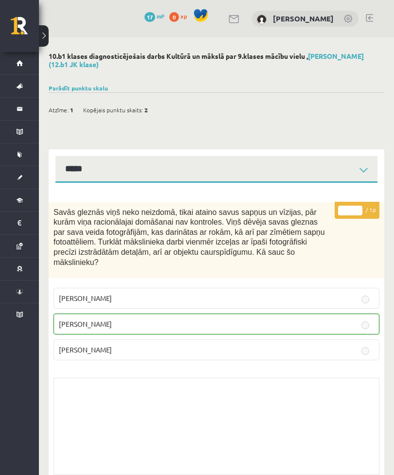
select select "**********"
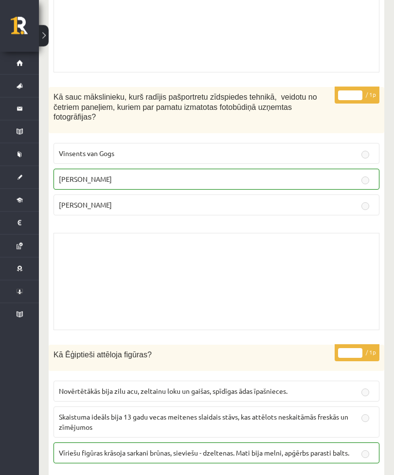
scroll to position [7711, 0]
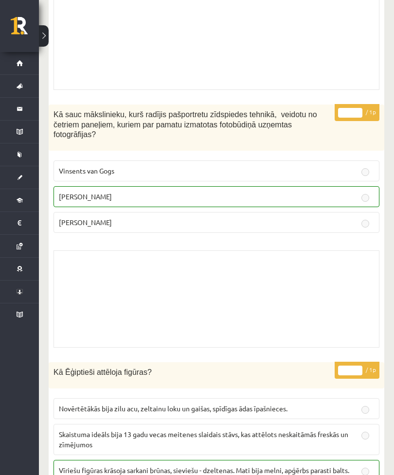
click at [349, 192] on p "[PERSON_NAME]" at bounding box center [216, 197] width 315 height 10
click at [344, 192] on p "Endijs Vorhols" at bounding box center [216, 197] width 315 height 10
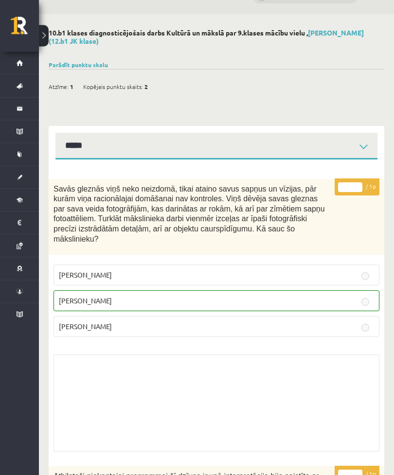
scroll to position [7, 0]
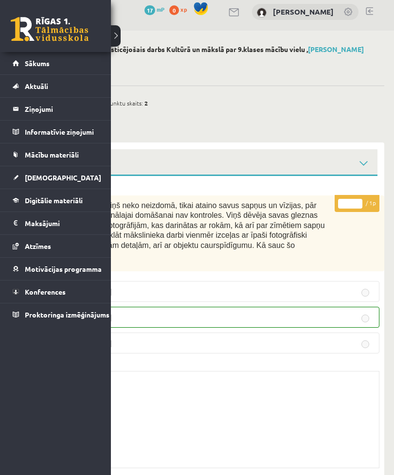
click at [36, 31] on link at bounding box center [50, 29] width 78 height 24
click at [62, 107] on legend "Ziņojumi 0" at bounding box center [62, 109] width 74 height 22
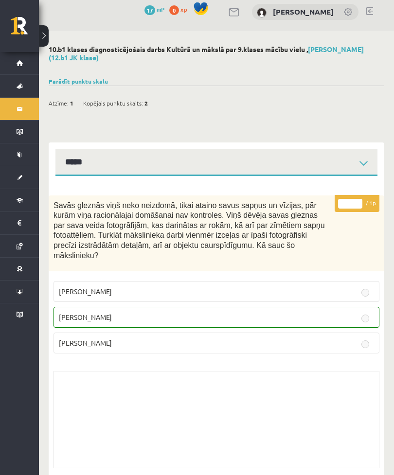
click at [230, 220] on span "Savās gleznās viņš neko neizdomā, tikai ataino savus sapņus un vīzijas, pār kur…" at bounding box center [189, 230] width 271 height 58
click at [118, 45] on h2 "10.b1 klases diagnosticējošais darbs Kultūrā un mākslā par 9.klases mācību viel…" at bounding box center [217, 53] width 336 height 17
click at [117, 45] on h2 "10.b1 klases diagnosticējošais darbs Kultūrā un mākslā par 9.klases mācību viel…" at bounding box center [217, 53] width 336 height 17
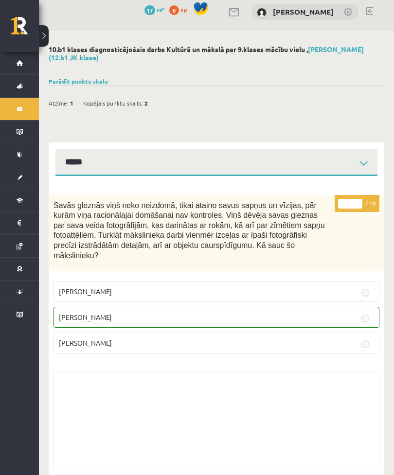
click at [120, 45] on h2 "10.b1 klases diagnosticējošais darbs Kultūrā un mākslā par 9.klases mācību viel…" at bounding box center [217, 53] width 336 height 17
click at [116, 31] on div "0 Dāvanas 17 mP 0 xp Daniels Feofanovs" at bounding box center [216, 11] width 355 height 37
